Goal: Navigation & Orientation: Find specific page/section

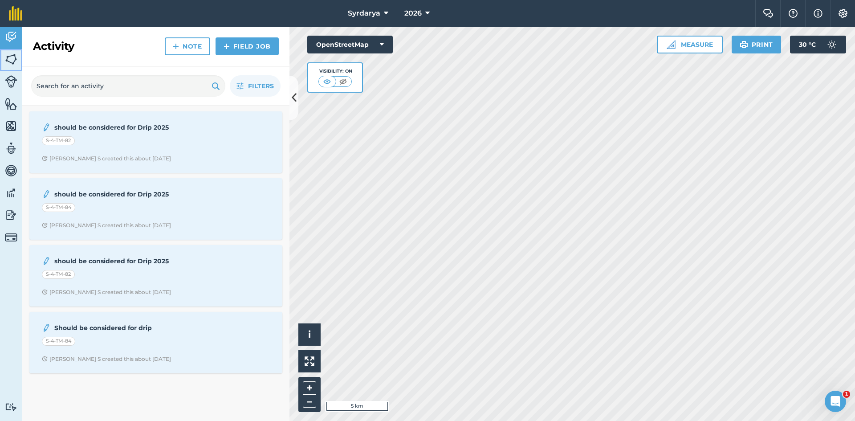
click at [9, 59] on img at bounding box center [11, 59] width 12 height 13
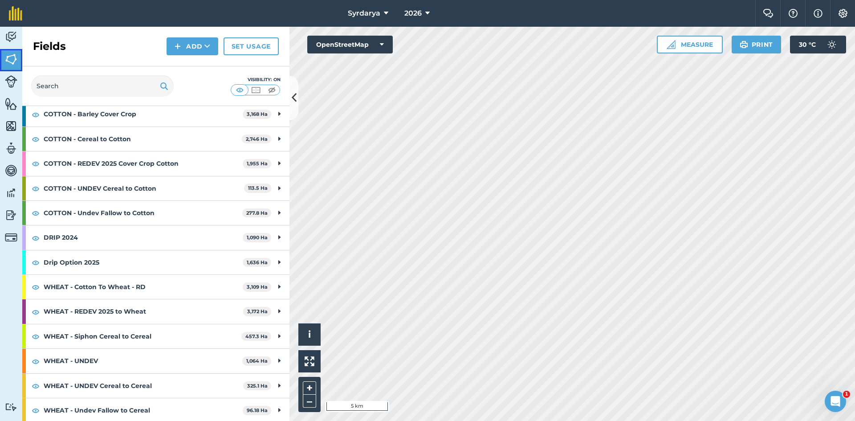
scroll to position [146, 0]
click at [11, 79] on img at bounding box center [11, 81] width 12 height 12
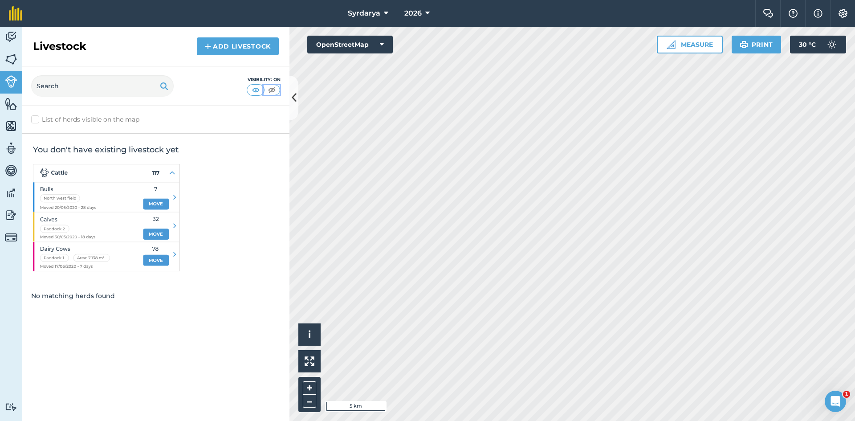
click at [274, 88] on img at bounding box center [271, 90] width 11 height 9
click at [273, 89] on img at bounding box center [271, 90] width 11 height 9
click at [257, 88] on img at bounding box center [255, 90] width 11 height 9
click at [270, 87] on img at bounding box center [271, 90] width 11 height 9
click at [8, 103] on img at bounding box center [11, 103] width 12 height 13
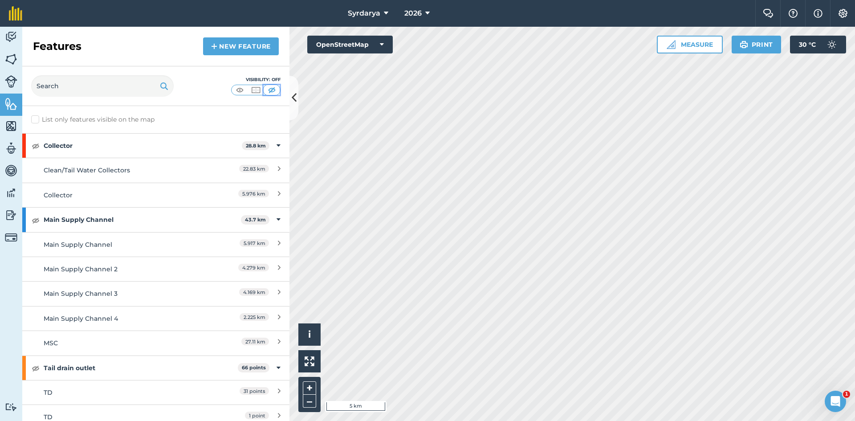
click at [273, 89] on img at bounding box center [271, 90] width 11 height 9
click at [35, 143] on img at bounding box center [36, 145] width 8 height 11
click at [35, 219] on img at bounding box center [36, 220] width 8 height 11
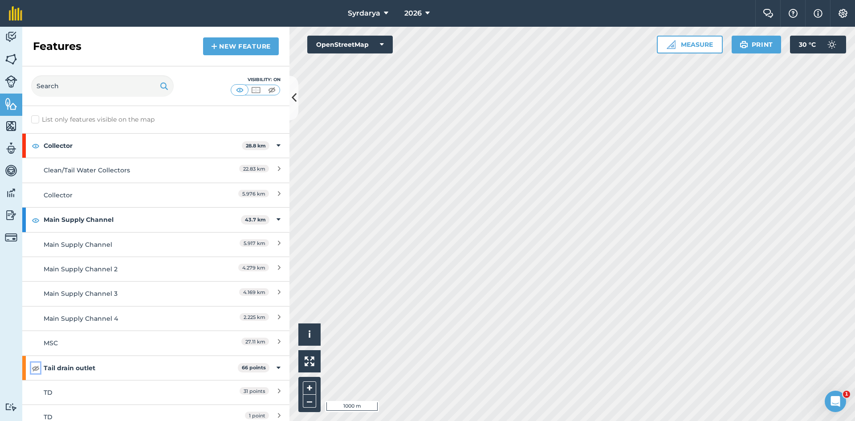
click at [33, 370] on img at bounding box center [36, 368] width 8 height 11
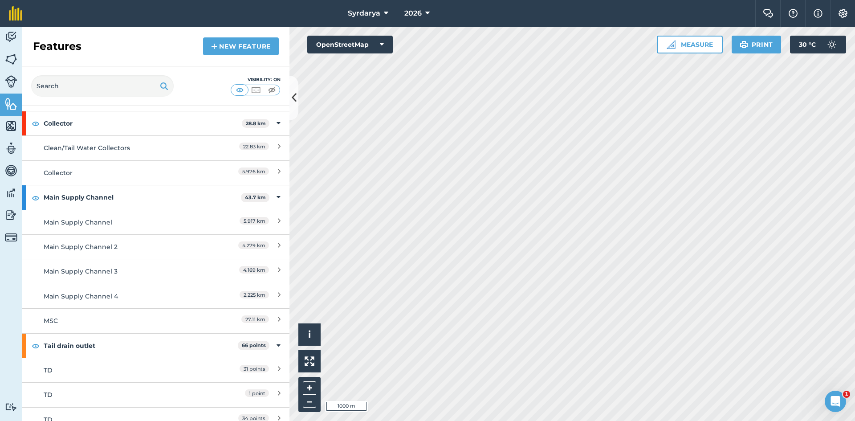
scroll to position [33, 0]
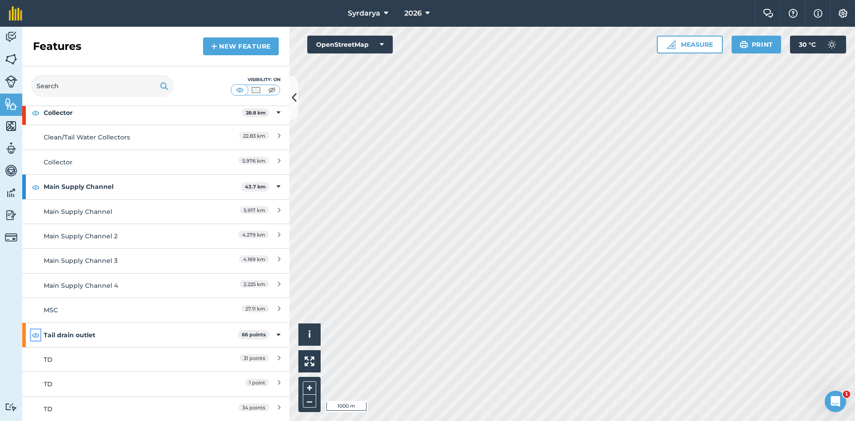
click at [33, 336] on img at bounding box center [36, 335] width 8 height 11
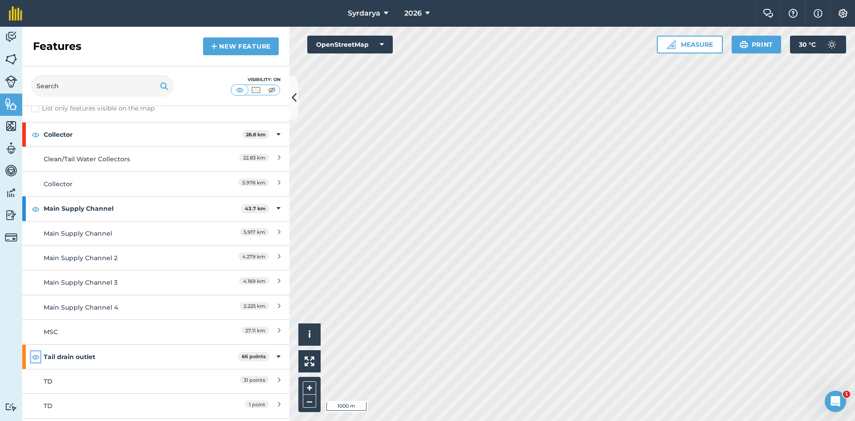
scroll to position [0, 0]
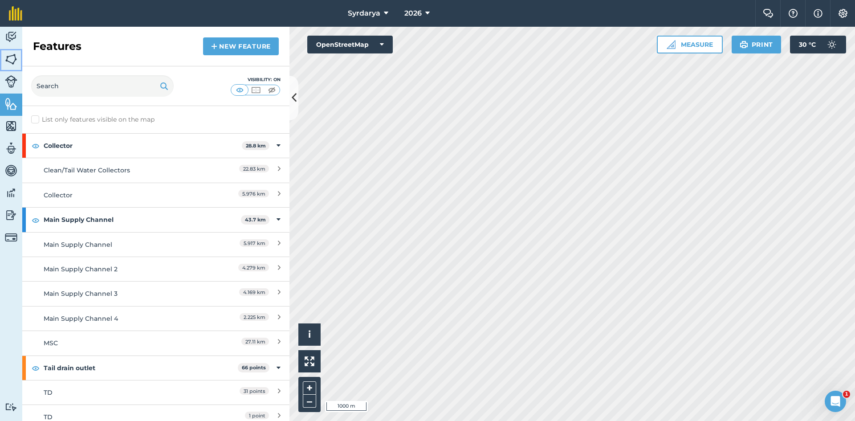
click at [6, 53] on img at bounding box center [11, 59] width 12 height 13
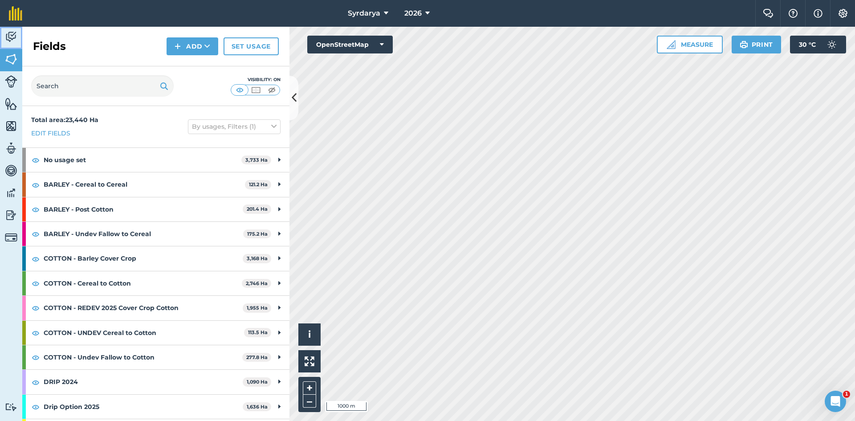
click at [9, 33] on img at bounding box center [11, 36] width 12 height 13
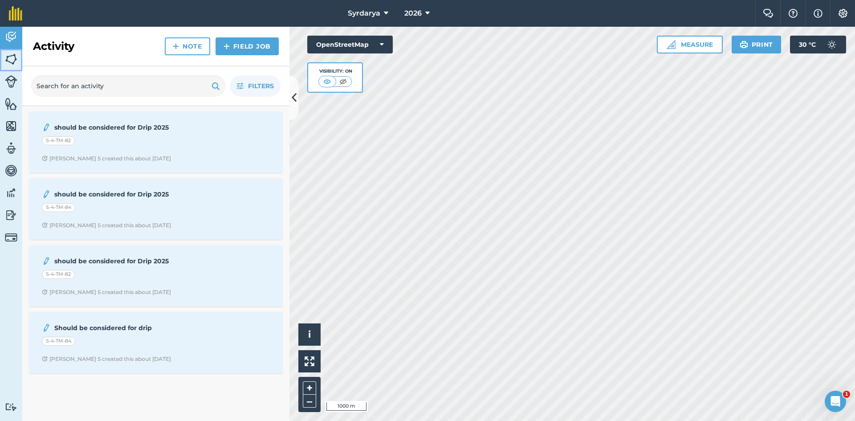
click at [12, 56] on img at bounding box center [11, 59] width 12 height 13
